Goal: Task Accomplishment & Management: Complete application form

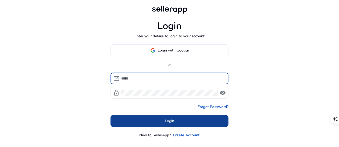
type input "**********"
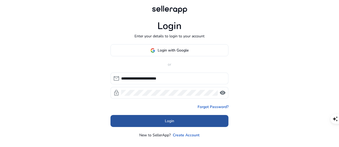
click at [181, 121] on span at bounding box center [169, 120] width 118 height 13
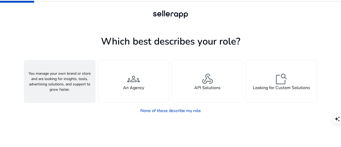
click at [50, 88] on div "person A Seller" at bounding box center [59, 81] width 71 height 42
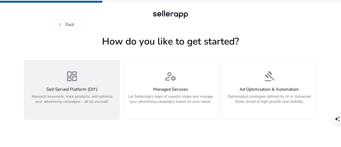
click at [64, 89] on h4 "Self Served Platform (DIY)" at bounding box center [71, 89] width 89 height 5
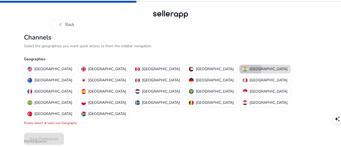
click at [243, 69] on img "button" at bounding box center [245, 69] width 5 height 5
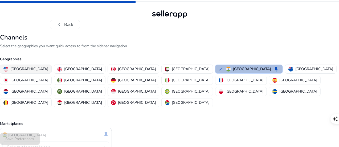
click at [46, 67] on p "United States" at bounding box center [29, 69] width 38 height 6
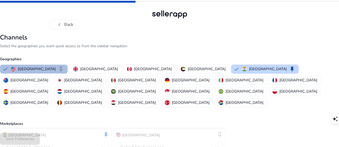
scroll to position [24, 0]
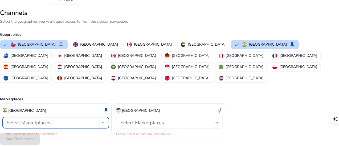
click at [50, 119] on span "Select Marketplaces" at bounding box center [29, 122] width 44 height 6
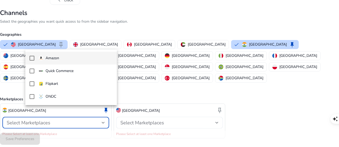
click at [59, 61] on p "Amazon" at bounding box center [53, 58] width 14 height 6
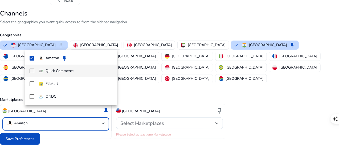
scroll to position [24, 0]
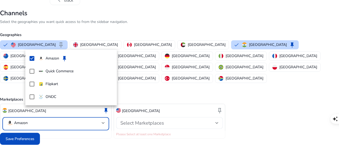
click at [149, 111] on div at bounding box center [169, 73] width 339 height 147
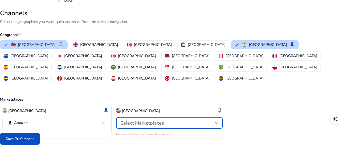
click at [149, 120] on span "Select Marketplaces" at bounding box center [142, 123] width 44 height 6
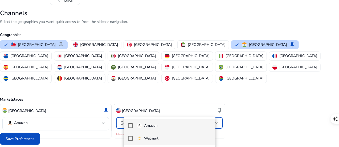
scroll to position [24, 0]
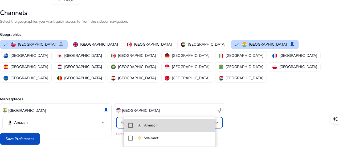
click at [141, 126] on img at bounding box center [139, 125] width 5 height 5
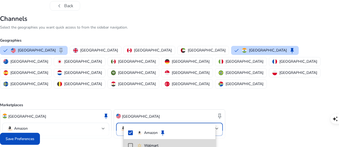
click at [132, 144] on mat-pseudo-checkbox at bounding box center [130, 145] width 5 height 5
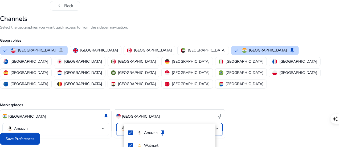
click at [276, 88] on div at bounding box center [169, 73] width 339 height 147
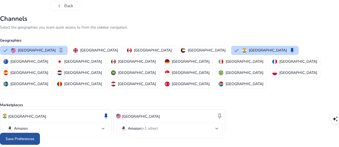
click at [34, 138] on span "Save Preferences" at bounding box center [20, 139] width 29 height 6
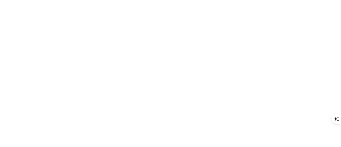
scroll to position [0, 0]
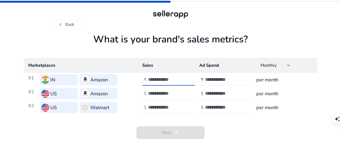
click at [155, 79] on input "number" at bounding box center [166, 79] width 36 height 6
click at [172, 76] on div at bounding box center [172, 80] width 48 height 12
click at [164, 80] on input "number" at bounding box center [166, 79] width 36 height 6
click at [164, 80] on input "*******" at bounding box center [166, 79] width 36 height 6
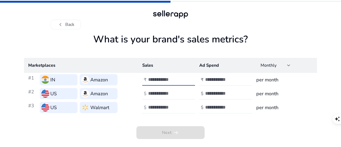
click at [164, 80] on input "*******" at bounding box center [166, 79] width 36 height 6
type input "*******"
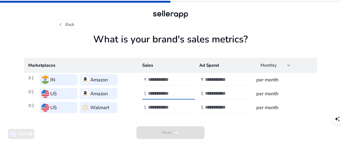
click at [161, 90] on input "number" at bounding box center [166, 93] width 36 height 6
drag, startPoint x: 170, startPoint y: 93, endPoint x: 145, endPoint y: 93, distance: 24.8
click at [145, 93] on div "$ *******" at bounding box center [169, 94] width 54 height 12
type input "*******"
click at [154, 105] on input "number" at bounding box center [166, 107] width 36 height 6
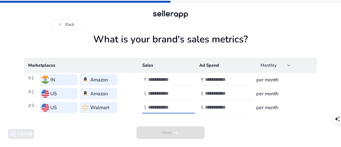
paste input "*******"
click at [151, 109] on input "*******" at bounding box center [166, 107] width 36 height 6
type input "******"
click at [217, 80] on input "number" at bounding box center [223, 79] width 36 height 6
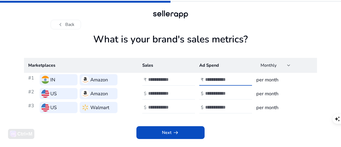
type input "****"
click at [218, 92] on input "number" at bounding box center [223, 93] width 36 height 6
type input "***"
click at [219, 107] on input "number" at bounding box center [223, 107] width 36 height 6
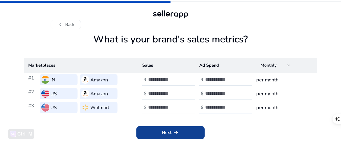
type input "***"
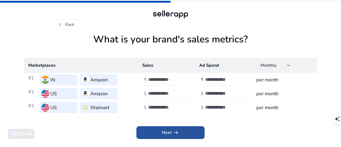
click at [167, 135] on span "Next arrow_right_alt" at bounding box center [170, 132] width 17 height 6
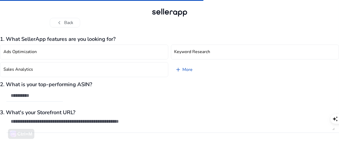
scroll to position [16, 0]
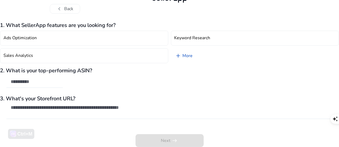
click at [168, 138] on div "Next arrow_right_alt" at bounding box center [169, 136] width 339 height 20
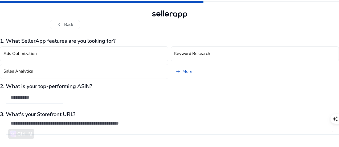
click at [177, 15] on div at bounding box center [169, 14] width 38 height 11
click at [63, 99] on div at bounding box center [34, 98] width 56 height 12
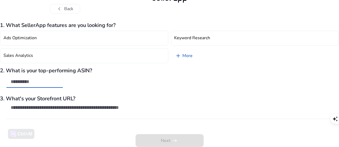
click at [66, 110] on textarea at bounding box center [173, 110] width 324 height 12
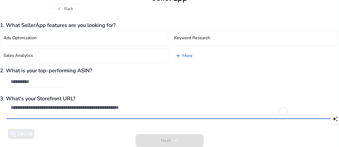
click at [74, 107] on textarea "To enrich screen reader interactions, please activate Accessibility in Grammarl…" at bounding box center [173, 110] width 324 height 12
paste textarea "**********"
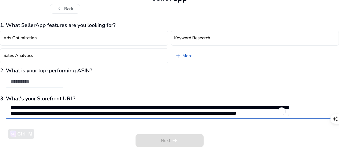
scroll to position [0, 0]
type textarea "**********"
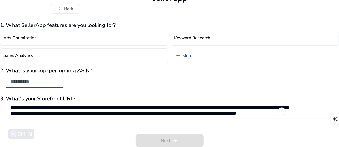
click at [55, 79] on input "text" at bounding box center [35, 82] width 48 height 6
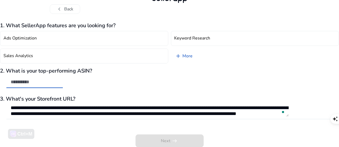
scroll to position [16, 0]
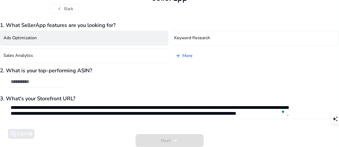
click at [37, 37] on h4 "Ads Optimization" at bounding box center [19, 37] width 33 height 5
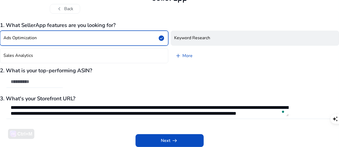
click at [206, 41] on button "Keyword Research" at bounding box center [255, 38] width 168 height 15
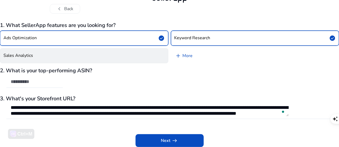
click at [120, 63] on button "Sales Analytics" at bounding box center [84, 55] width 168 height 15
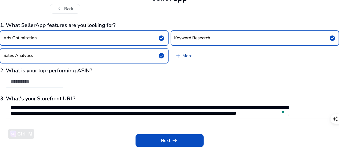
click at [187, 56] on link "add More" at bounding box center [184, 55] width 26 height 15
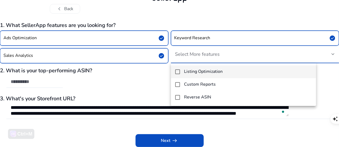
click at [198, 73] on h4 "Listing Optimization" at bounding box center [203, 71] width 39 height 5
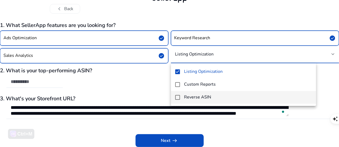
click at [202, 98] on h4 "Reverse ASIN" at bounding box center [197, 97] width 27 height 5
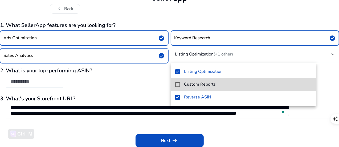
click at [195, 86] on h4 "Custom Reports" at bounding box center [200, 84] width 32 height 5
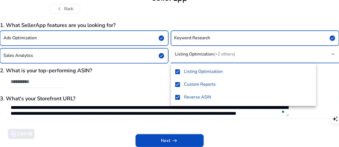
click at [162, 84] on div at bounding box center [169, 73] width 339 height 147
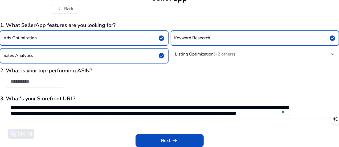
scroll to position [0, 0]
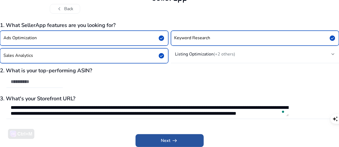
click at [173, 141] on span "arrow_right_alt" at bounding box center [175, 140] width 6 height 6
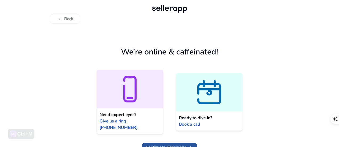
click at [170, 144] on span "Continue to Onboarding" at bounding box center [166, 147] width 40 height 6
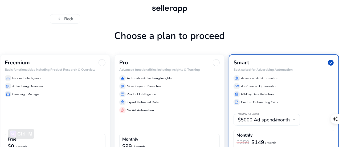
scroll to position [46, 0]
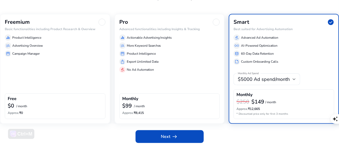
click at [95, 79] on div "Freemium Basic functionalities including Product Research & Overview equalizer …" at bounding box center [55, 69] width 110 height 110
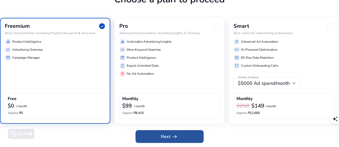
click at [172, 140] on span "arrow_right_alt" at bounding box center [175, 136] width 6 height 6
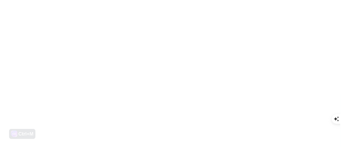
scroll to position [0, 0]
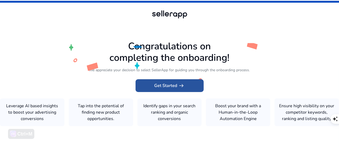
click at [175, 82] on span "Get Started arrow_right_alt" at bounding box center [169, 85] width 30 height 6
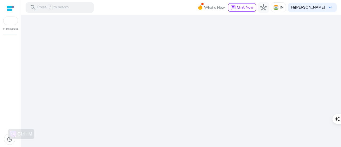
click at [177, 82] on div "We are getting things ready for you..." at bounding box center [180, 81] width 315 height 132
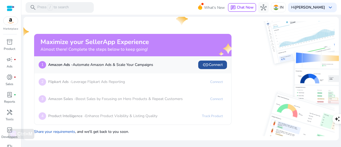
click at [205, 65] on span "link" at bounding box center [205, 65] width 6 height 6
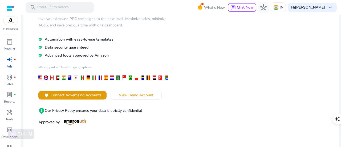
scroll to position [49, 0]
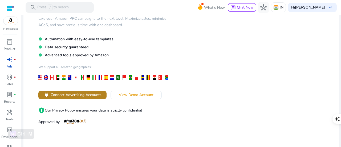
click at [77, 96] on span "Connect Advertising Accounts" at bounding box center [76, 95] width 51 height 6
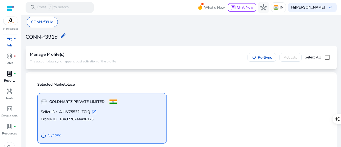
scroll to position [21, 0]
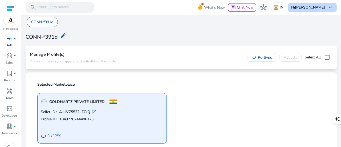
click at [323, 7] on div "Hi [PERSON_NAME] keyboard_arrow_down" at bounding box center [312, 8] width 49 height 10
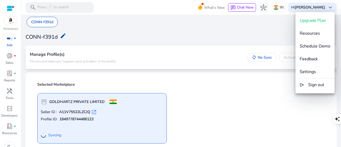
click at [73, 9] on div at bounding box center [170, 73] width 341 height 147
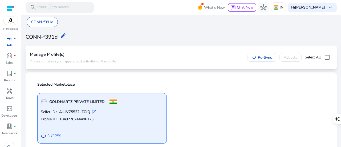
click at [7, 10] on div at bounding box center [11, 8] width 8 height 6
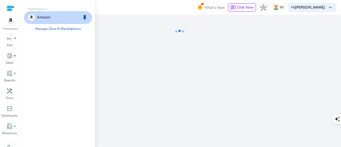
click at [9, 25] on div at bounding box center [10, 21] width 15 height 9
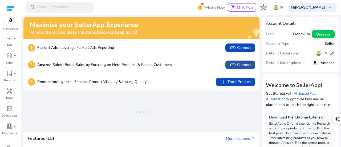
click at [247, 69] on span at bounding box center [240, 64] width 30 height 13
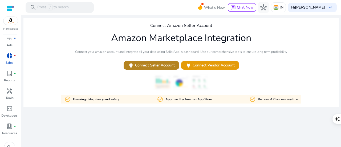
click at [166, 64] on span "power Connect Seller Account" at bounding box center [151, 65] width 47 height 6
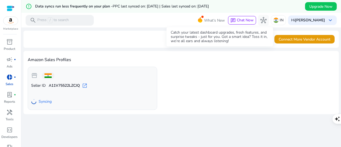
click at [218, 20] on span "What's New" at bounding box center [214, 20] width 21 height 9
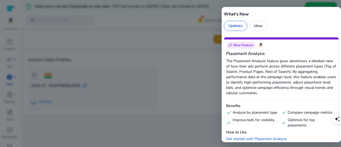
click at [104, 34] on div at bounding box center [170, 73] width 341 height 147
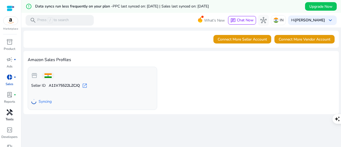
click at [8, 117] on p "Tools" at bounding box center [10, 119] width 8 height 5
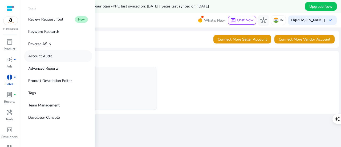
click at [46, 57] on p "Account Audit" at bounding box center [40, 56] width 24 height 6
click at [52, 54] on p "Account Audit" at bounding box center [40, 56] width 24 height 6
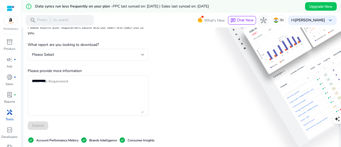
scroll to position [61, 0]
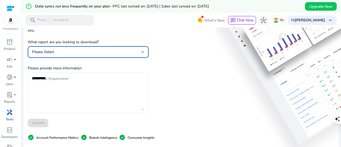
click at [93, 50] on div "Please Select" at bounding box center [86, 52] width 109 height 6
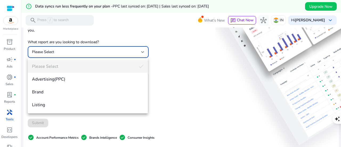
scroll to position [0, 0]
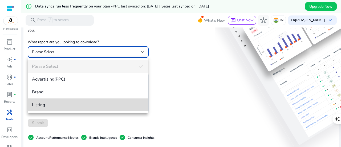
click at [56, 103] on span "Listing" at bounding box center [88, 105] width 112 height 6
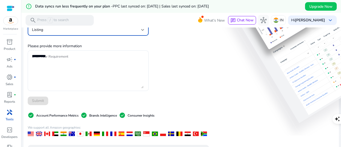
scroll to position [84, 0]
click at [48, 59] on textarea "Enter Your Requirement" at bounding box center [88, 70] width 112 height 35
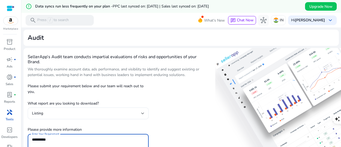
scroll to position [85, 0]
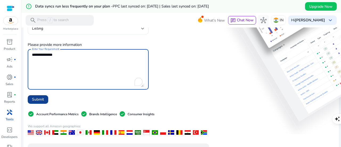
type textarea "**********"
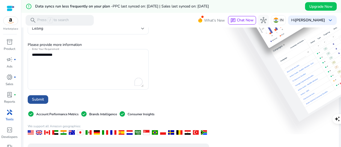
click at [44, 95] on span at bounding box center [38, 99] width 21 height 13
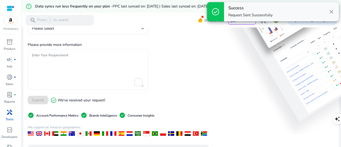
scroll to position [0, 0]
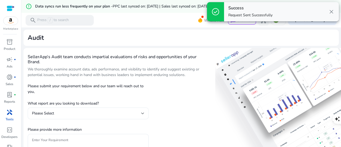
click at [101, 116] on div "Please Select" at bounding box center [88, 113] width 112 height 12
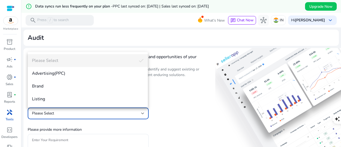
click at [163, 72] on div at bounding box center [170, 73] width 341 height 147
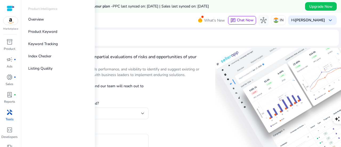
click at [10, 20] on img at bounding box center [10, 21] width 14 height 8
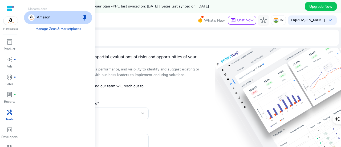
click at [47, 17] on p "Amazon" at bounding box center [44, 17] width 14 height 6
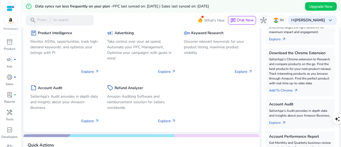
scroll to position [114, 0]
click at [168, 71] on p "Explore arrow_outward" at bounding box center [167, 71] width 18 height 6
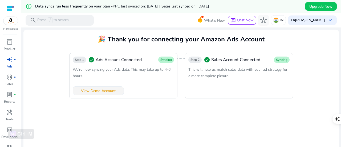
click at [110, 94] on span at bounding box center [98, 90] width 51 height 13
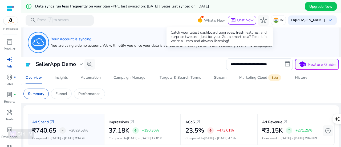
scroll to position [6, 0]
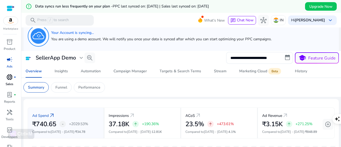
click at [13, 83] on link "donut_small fiber_manual_record Sales" at bounding box center [9, 82] width 19 height 18
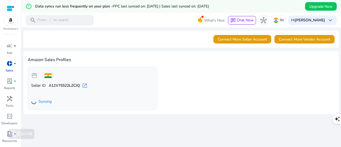
scroll to position [14, 0]
click at [11, 83] on span "lab_profile" at bounding box center [9, 80] width 6 height 6
click at [11, 101] on span "handyman" at bounding box center [9, 98] width 6 height 6
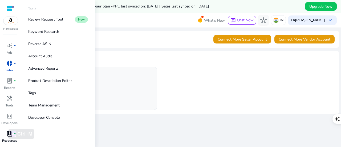
scroll to position [29, 0]
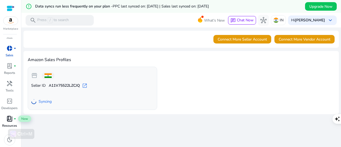
click at [10, 122] on div "book_4 fiber_manual_record" at bounding box center [9, 118] width 15 height 9
click at [8, 93] on link "handyman Tools" at bounding box center [9, 88] width 19 height 18
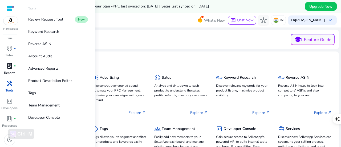
click at [11, 63] on span "lab_profile" at bounding box center [9, 66] width 6 height 6
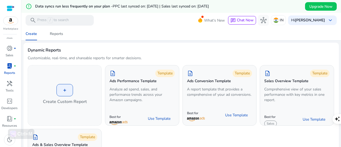
click at [12, 23] on img at bounding box center [10, 21] width 14 height 8
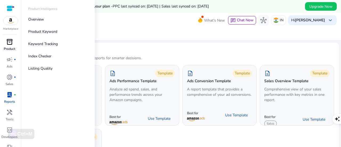
click at [6, 44] on span "inventory_2" at bounding box center [9, 42] width 6 height 6
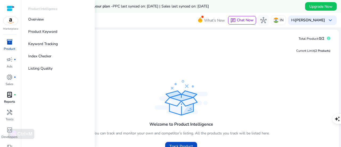
click at [9, 43] on span "inventory_2" at bounding box center [9, 42] width 6 height 6
click at [38, 69] on p "Listing Quality" at bounding box center [40, 68] width 24 height 6
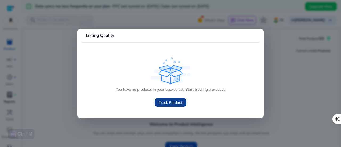
click at [172, 101] on span "Track Product" at bounding box center [170, 103] width 23 height 6
